Goal: Browse casually: Explore the website without a specific task or goal

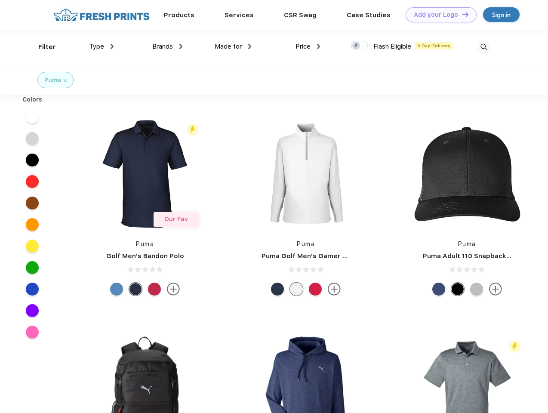
click at [438, 15] on link "Add your Logo Design Tool" at bounding box center [441, 14] width 71 height 15
click at [0, 0] on div "Design Tool" at bounding box center [0, 0] width 0 height 0
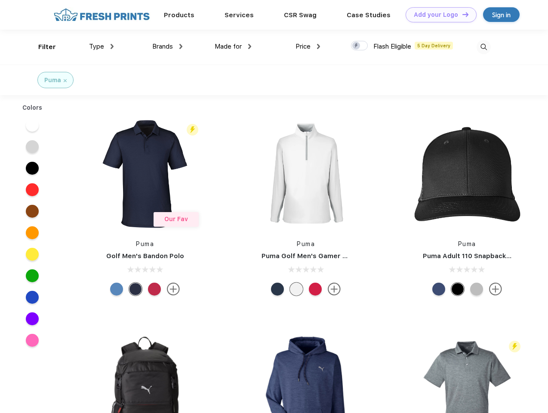
click at [462, 14] on link "Add your Logo Design Tool" at bounding box center [441, 14] width 71 height 15
click at [41, 47] on div "Filter" at bounding box center [47, 47] width 18 height 10
click at [102, 46] on span "Type" at bounding box center [96, 47] width 15 height 8
click at [167, 46] on span "Brands" at bounding box center [162, 47] width 21 height 8
click at [233, 46] on span "Made for" at bounding box center [228, 47] width 27 height 8
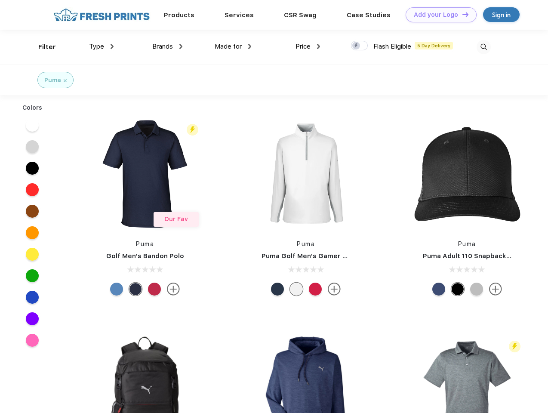
click at [308, 46] on span "Price" at bounding box center [303, 47] width 15 height 8
click at [360, 46] on div at bounding box center [359, 45] width 17 height 9
click at [357, 46] on input "checkbox" at bounding box center [354, 43] width 6 height 6
click at [484, 47] on img at bounding box center [484, 47] width 14 height 14
